Goal: Task Accomplishment & Management: Use online tool/utility

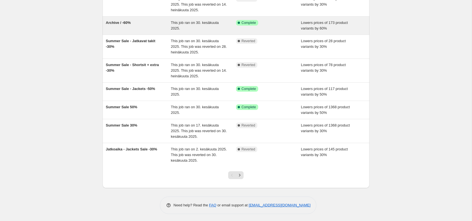
scroll to position [97, 0]
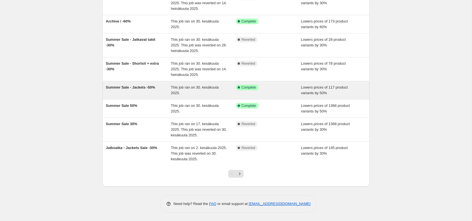
click at [143, 86] on span "Summer Sale - Jackets -50%" at bounding box center [130, 87] width 49 height 4
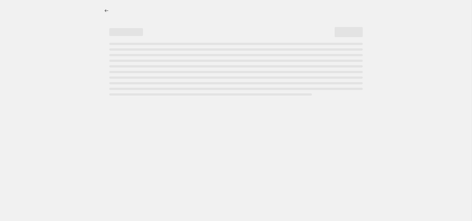
select select "percentage"
select select "tag"
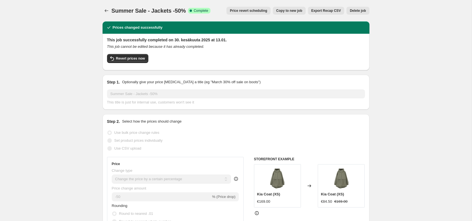
click at [358, 9] on span "Delete job" at bounding box center [358, 10] width 16 height 4
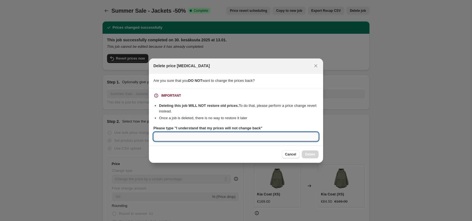
click at [235, 136] on input "Please type "I understand that my prices will not change back"" at bounding box center [235, 136] width 165 height 9
click at [291, 152] on span "Cancel" at bounding box center [290, 154] width 11 height 4
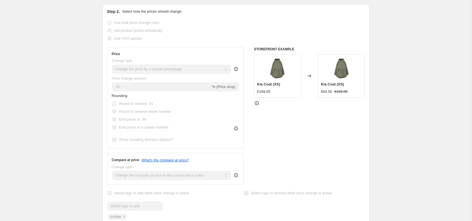
scroll to position [31, 0]
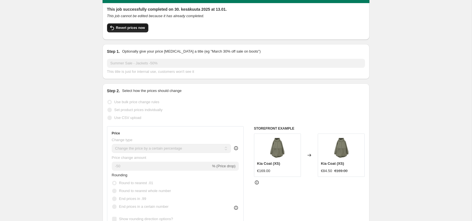
click at [127, 28] on span "Revert prices now" at bounding box center [130, 28] width 29 height 4
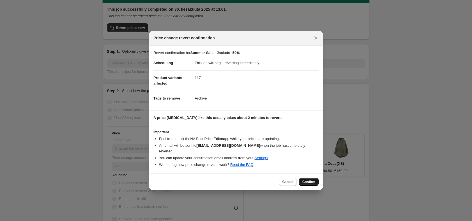
click at [310, 179] on span "Confirm" at bounding box center [308, 181] width 13 height 4
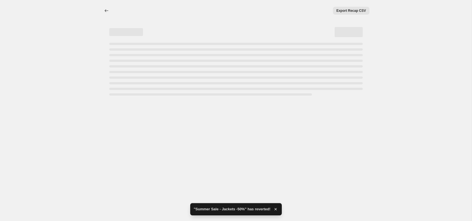
select select "percentage"
select select "tag"
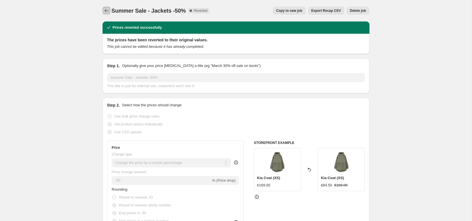
click at [106, 11] on icon "Price change jobs" at bounding box center [107, 11] width 6 height 6
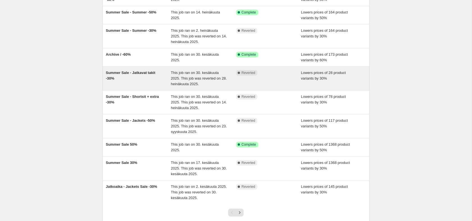
scroll to position [67, 0]
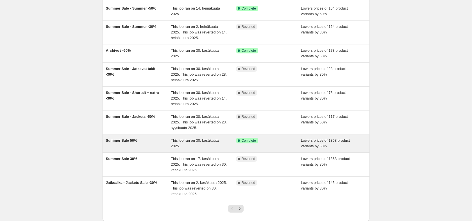
click at [129, 140] on span "Summer Sale 50%" at bounding box center [121, 140] width 31 height 4
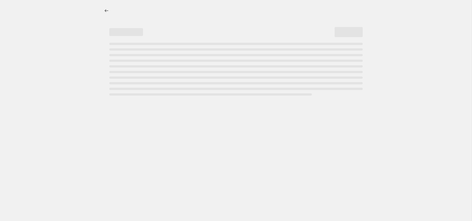
select select "percentage"
select select "tag"
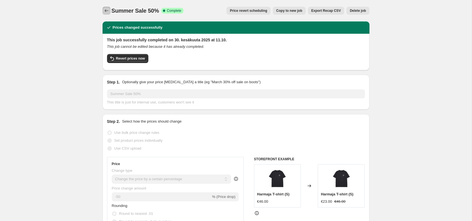
click at [103, 10] on button "Price change jobs" at bounding box center [106, 11] width 8 height 8
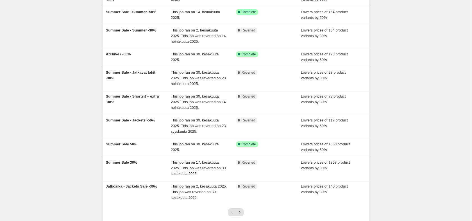
scroll to position [89, 0]
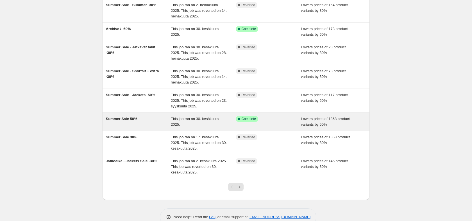
click at [112, 118] on span "Summer Sale 50%" at bounding box center [121, 119] width 31 height 4
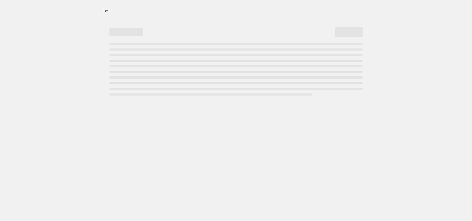
select select "percentage"
select select "tag"
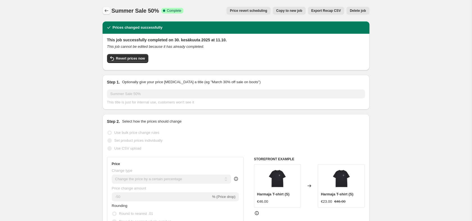
drag, startPoint x: 104, startPoint y: 15, endPoint x: 106, endPoint y: 12, distance: 2.9
click at [104, 15] on div "Summer Sale 50%. This page is ready Summer Sale 50% Success Complete Complete P…" at bounding box center [235, 10] width 267 height 21
click at [106, 10] on icon "Price change jobs" at bounding box center [107, 11] width 6 height 6
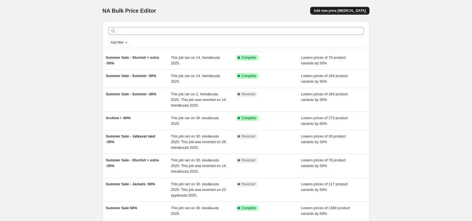
click at [340, 10] on span "Add new price [MEDICAL_DATA]" at bounding box center [339, 10] width 52 height 4
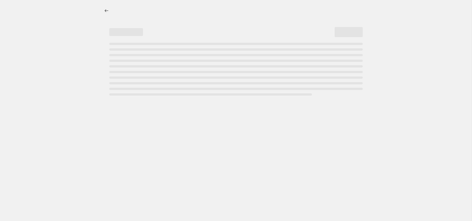
select select "percentage"
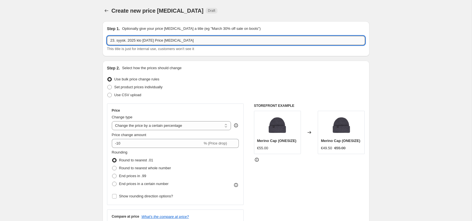
click at [176, 40] on input "23. syysk. 2025 klo [DATE] Price [MEDICAL_DATA]" at bounding box center [236, 40] width 258 height 9
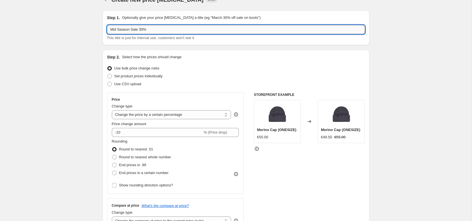
scroll to position [18, 0]
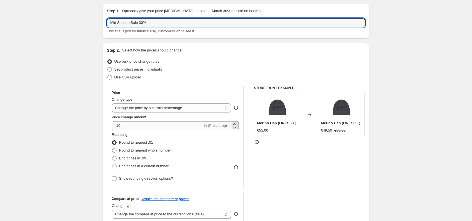
type input "Mid Season Sale 30%"
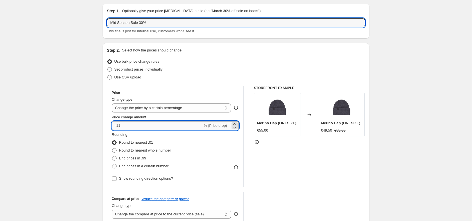
click at [119, 126] on input "-11" at bounding box center [157, 125] width 91 height 9
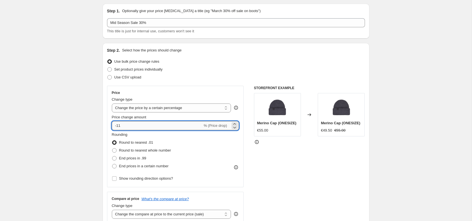
type input "-1"
type input "-30"
click at [202, 88] on div "Price Change type Change the price to a certain amount Change the price by a ce…" at bounding box center [175, 136] width 137 height 101
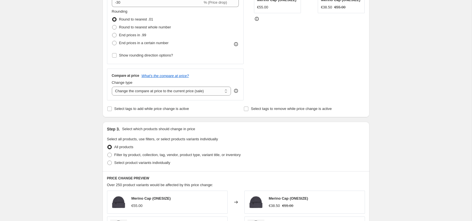
scroll to position [152, 0]
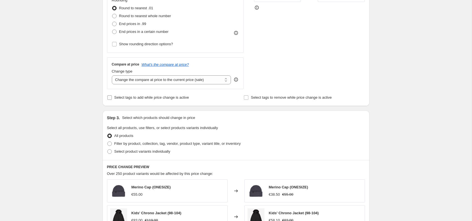
click at [108, 98] on input "Select tags to add while price change is active" at bounding box center [109, 97] width 4 height 4
checkbox input "true"
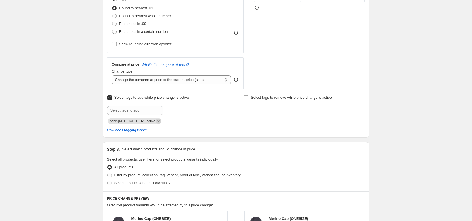
click at [157, 122] on icon "Remove price-change-job-active" at bounding box center [158, 121] width 2 height 2
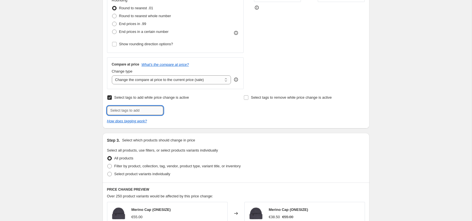
click at [141, 112] on input "text" at bounding box center [135, 110] width 56 height 9
type input "Archive"
click at [177, 111] on span "Archive" at bounding box center [181, 110] width 12 height 4
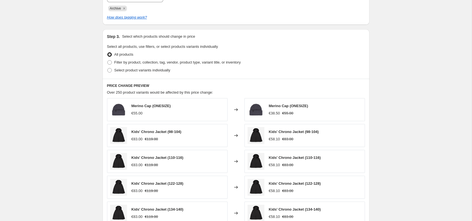
scroll to position [273, 0]
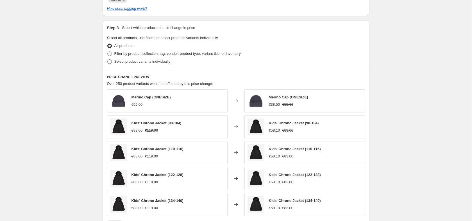
click at [125, 63] on span "Select product variants individually" at bounding box center [142, 61] width 56 height 4
click at [108, 60] on input "Select product variants individually" at bounding box center [107, 59] width 0 height 0
radio input "true"
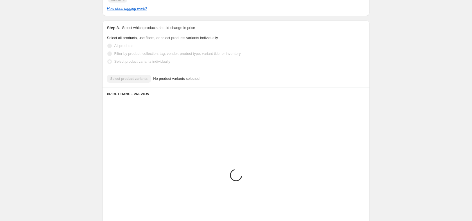
scroll to position [248, 0]
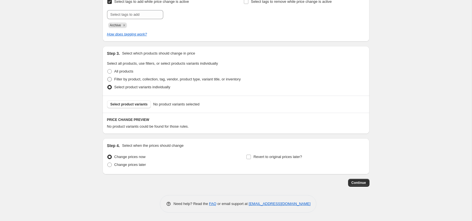
click at [129, 80] on span "Filter by product, collection, tag, vendor, product type, variant title, or inv…" at bounding box center [177, 79] width 126 height 4
click at [108, 77] on input "Filter by product, collection, tag, vendor, product type, variant title, or inv…" at bounding box center [107, 77] width 0 height 0
radio input "true"
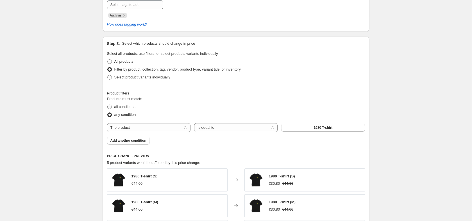
scroll to position [292, 0]
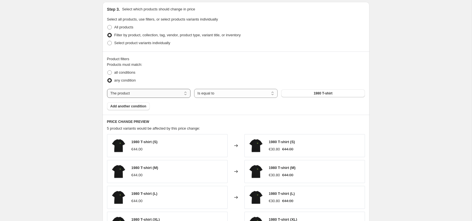
click at [130, 91] on select "The product The product's collection The product's tag The product's vendor The…" at bounding box center [148, 93] width 83 height 9
select select "tag"
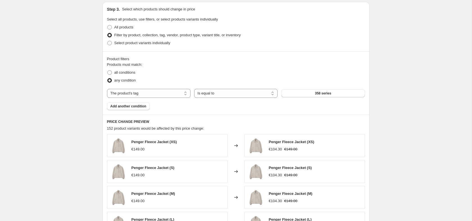
scroll to position [293, 0]
click at [323, 92] on span "358 series" at bounding box center [323, 92] width 16 height 4
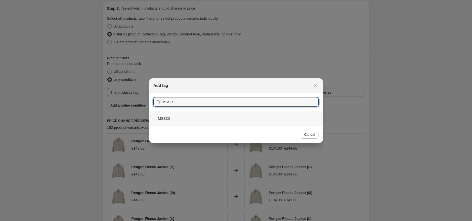
type input "MSS30"
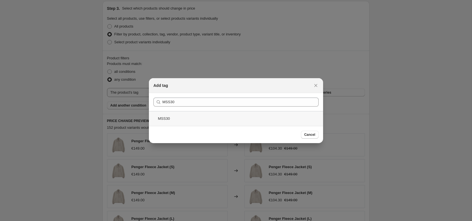
click at [190, 116] on div "MSS30" at bounding box center [236, 118] width 174 height 15
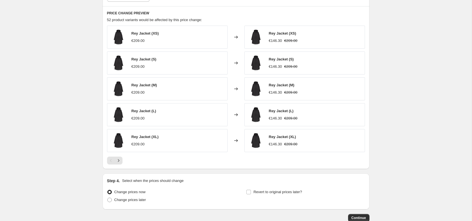
scroll to position [435, 0]
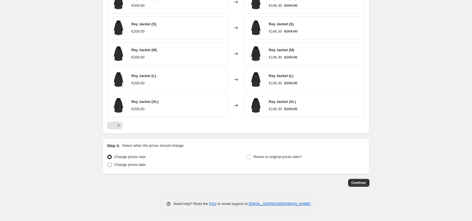
click at [116, 165] on span "Change prices later" at bounding box center [130, 164] width 32 height 4
click at [108, 163] on input "Change prices later" at bounding box center [107, 162] width 0 height 0
radio input "true"
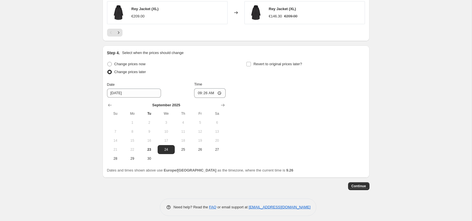
scroll to position [531, 0]
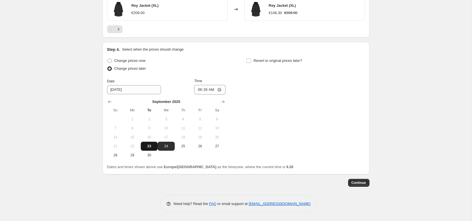
click at [152, 145] on span "23" at bounding box center [149, 146] width 12 height 4
click at [209, 90] on input "09:26" at bounding box center [209, 90] width 31 height 10
click at [207, 91] on input "09:26" at bounding box center [209, 90] width 31 height 10
click at [168, 149] on button "24" at bounding box center [166, 146] width 17 height 9
type input "[DATE]"
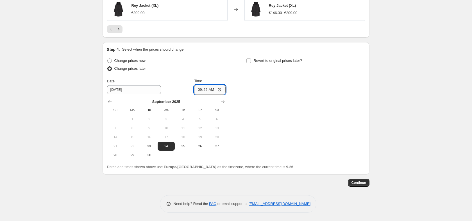
click at [204, 91] on input "09:26" at bounding box center [209, 90] width 31 height 10
type input "00:15"
click at [213, 55] on div "Step 4. Select when the prices should change Change prices now Change prices la…" at bounding box center [236, 108] width 258 height 123
click at [366, 182] on span "Continue" at bounding box center [358, 182] width 15 height 4
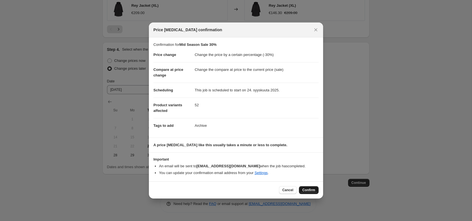
click at [309, 191] on span "Confirm" at bounding box center [308, 190] width 13 height 4
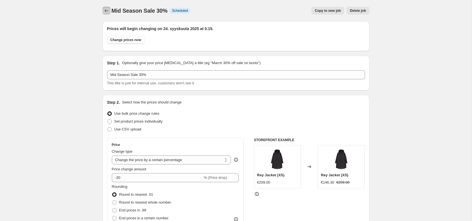
click at [107, 12] on icon "Price change jobs" at bounding box center [107, 11] width 6 height 6
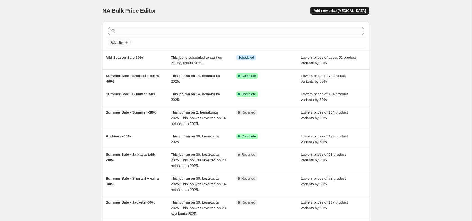
click at [329, 9] on span "Add new price [MEDICAL_DATA]" at bounding box center [339, 10] width 52 height 4
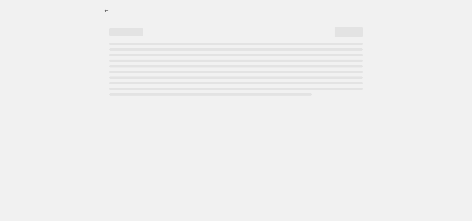
select select "percentage"
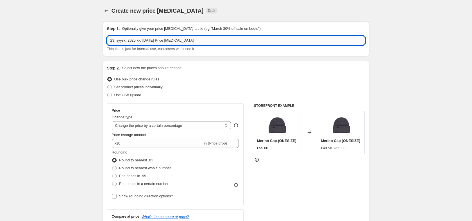
click at [149, 38] on input "23. syysk. 2025 klo [DATE] Price [MEDICAL_DATA]" at bounding box center [236, 40] width 258 height 9
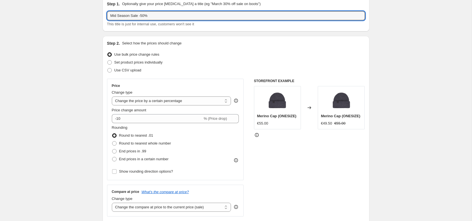
scroll to position [52, 0]
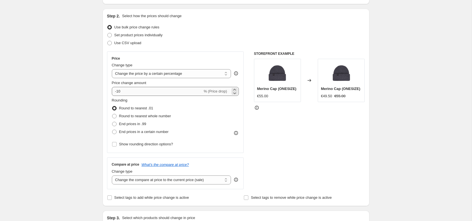
type input "Mid Season Sale -50%"
click at [118, 91] on input "-10" at bounding box center [157, 91] width 91 height 9
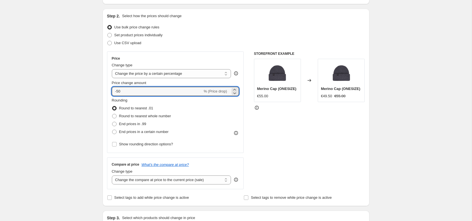
type input "-50"
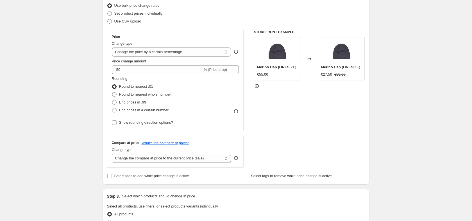
scroll to position [90, 0]
